Goal: Task Accomplishment & Management: Complete application form

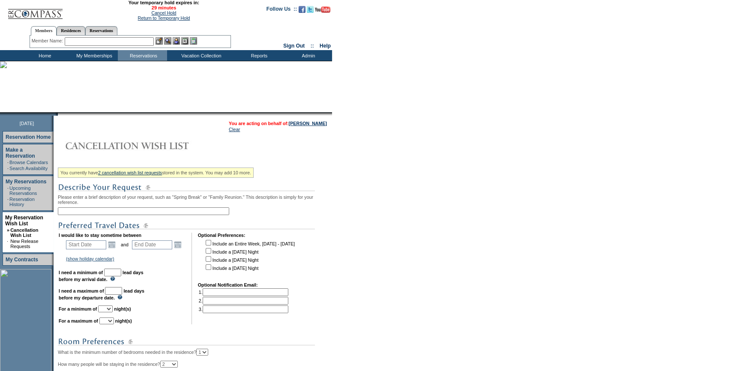
click at [151, 213] on input "text" at bounding box center [143, 211] width 171 height 8
type input "[GEOGRAPHIC_DATA] [DATE] - [DATE]"
click at [113, 249] on link "Open the calendar popup." at bounding box center [111, 244] width 9 height 9
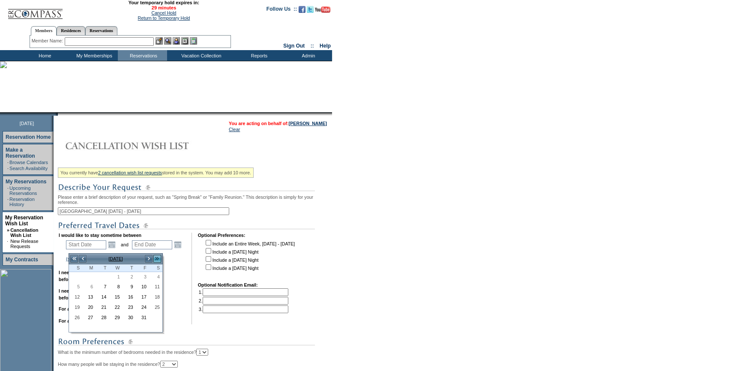
click at [154, 258] on link ">>" at bounding box center [157, 259] width 9 height 9
click at [150, 257] on link ">" at bounding box center [148, 259] width 9 height 9
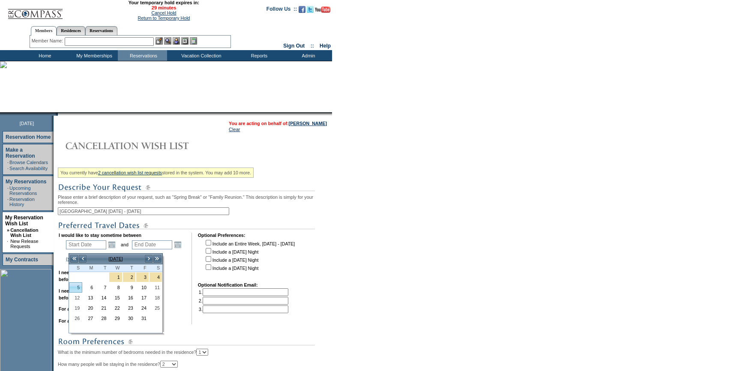
click at [77, 287] on link "5" at bounding box center [75, 287] width 12 height 9
type input "[DATE]"
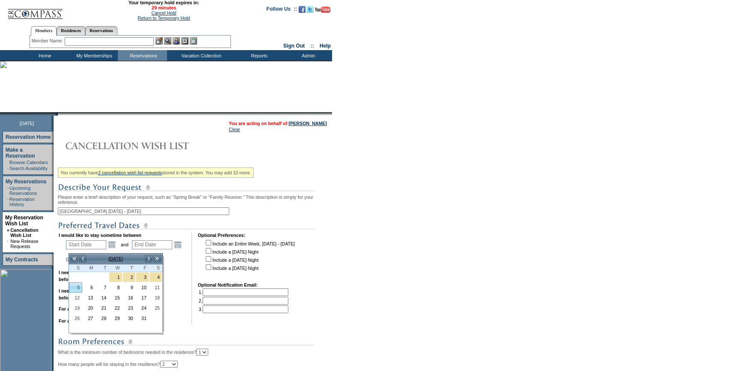
type input "276"
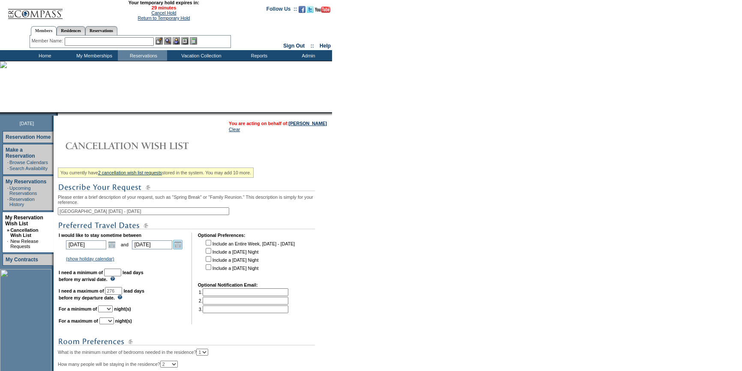
click at [183, 249] on link "Open the calendar popup." at bounding box center [177, 244] width 9 height 9
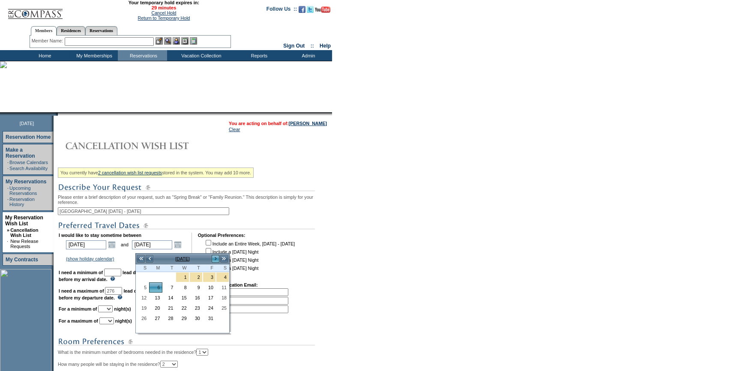
click at [216, 260] on link ">" at bounding box center [215, 259] width 9 height 9
click at [181, 318] on link "30" at bounding box center [182, 318] width 12 height 9
type input "[DATE]"
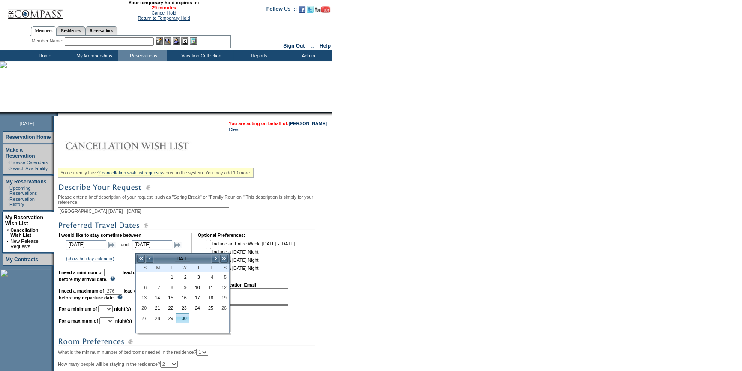
type input "362"
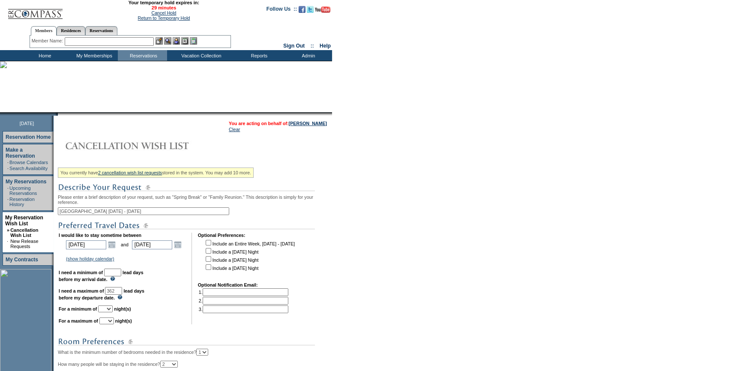
click at [121, 276] on input "text" at bounding box center [112, 273] width 17 height 8
type input "30"
click at [113, 312] on select "1 2 3 4 5 6 7 8 9 10 11 12 13 14" at bounding box center [105, 309] width 15 height 7
select select "5"
click at [108, 311] on select "1 2 3 4 5 6 7 8 9 10 11 12 13 14" at bounding box center [105, 309] width 15 height 7
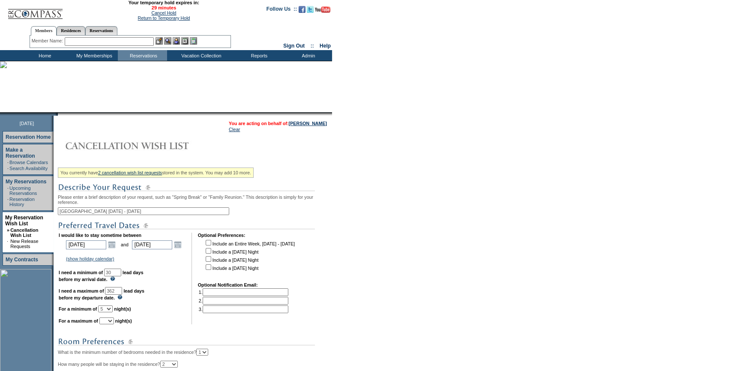
click at [114, 324] on select "1 2 3 4 5 6 7 8 9 10 11 12 13 14" at bounding box center [106, 321] width 15 height 7
select select "7"
click at [110, 323] on select "1 2 3 4 5 6 7 8 9 10 11 12 13 14" at bounding box center [106, 321] width 15 height 7
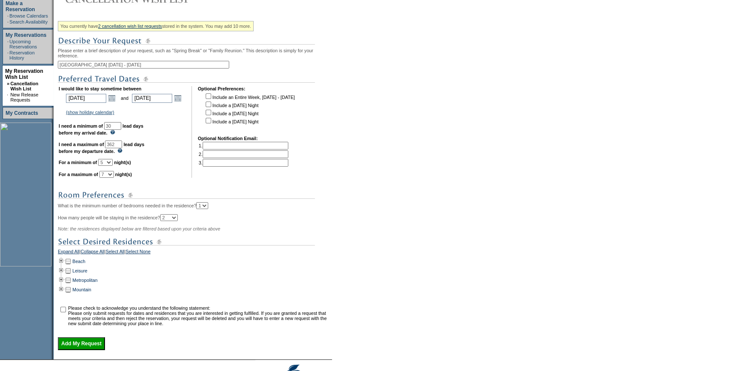
scroll to position [156, 0]
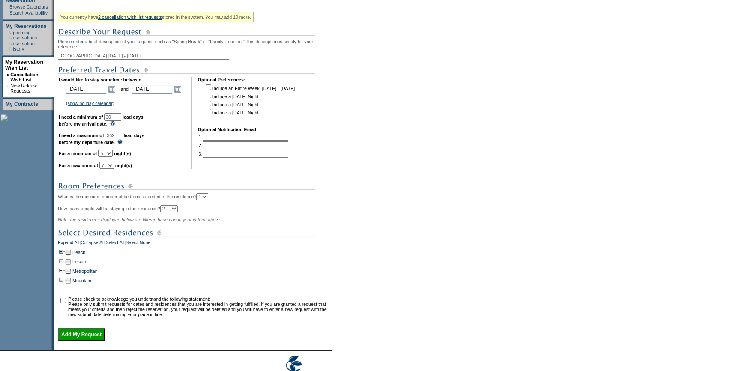
click at [63, 257] on td at bounding box center [61, 252] width 7 height 9
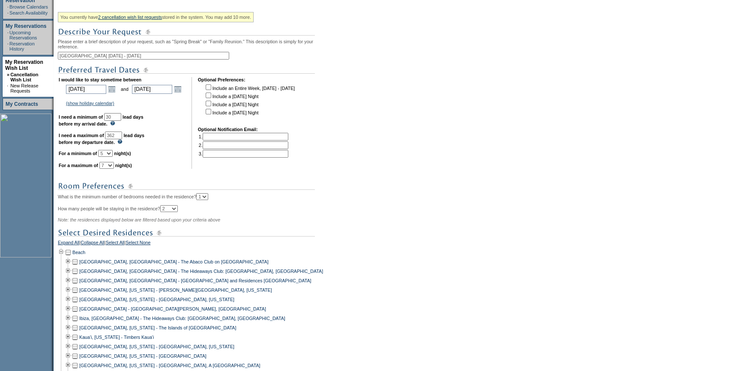
click at [78, 276] on td at bounding box center [75, 271] width 7 height 9
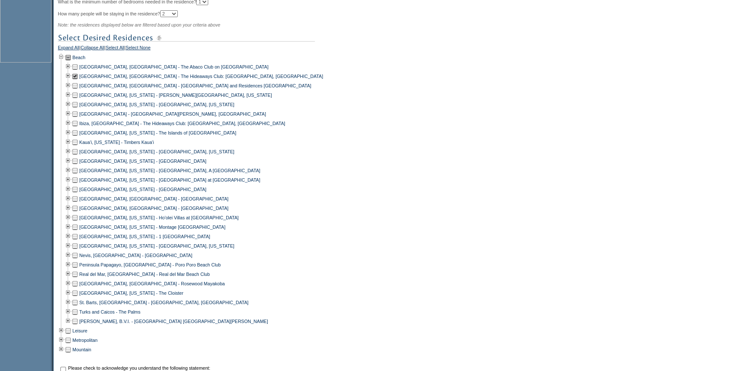
scroll to position [429, 0]
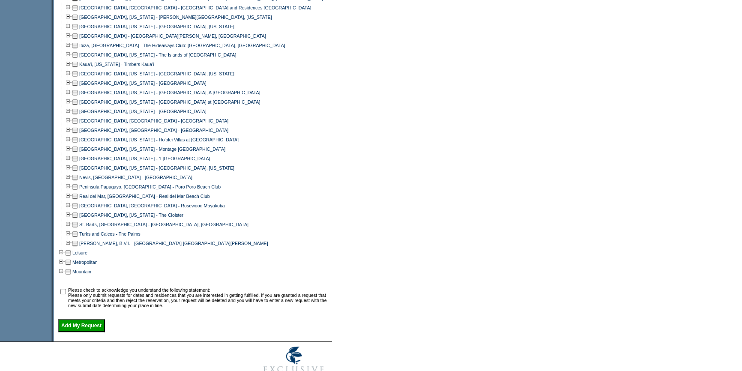
click at [66, 294] on input "checkbox" at bounding box center [63, 292] width 6 height 6
checkbox input "true"
click at [71, 332] on input "Add My Request" at bounding box center [81, 325] width 47 height 13
